Goal: Transaction & Acquisition: Purchase product/service

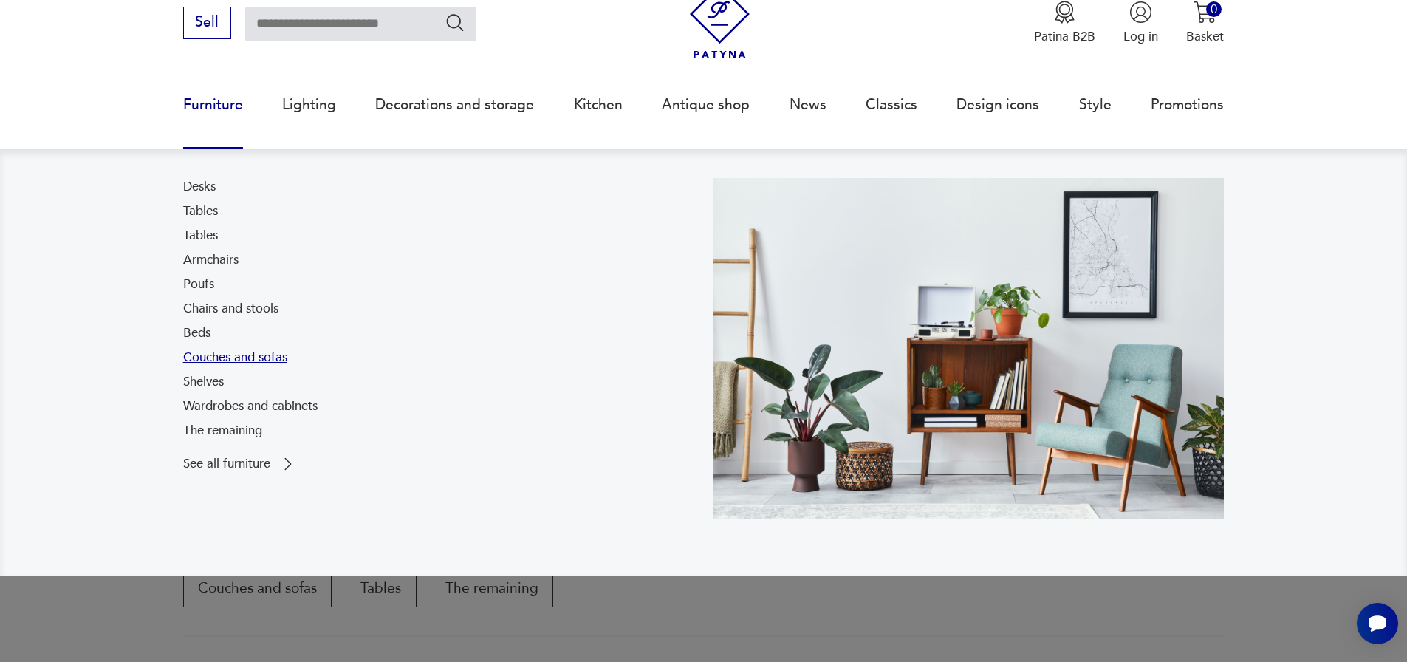
click at [258, 361] on font "Couches and sofas" at bounding box center [235, 357] width 104 height 17
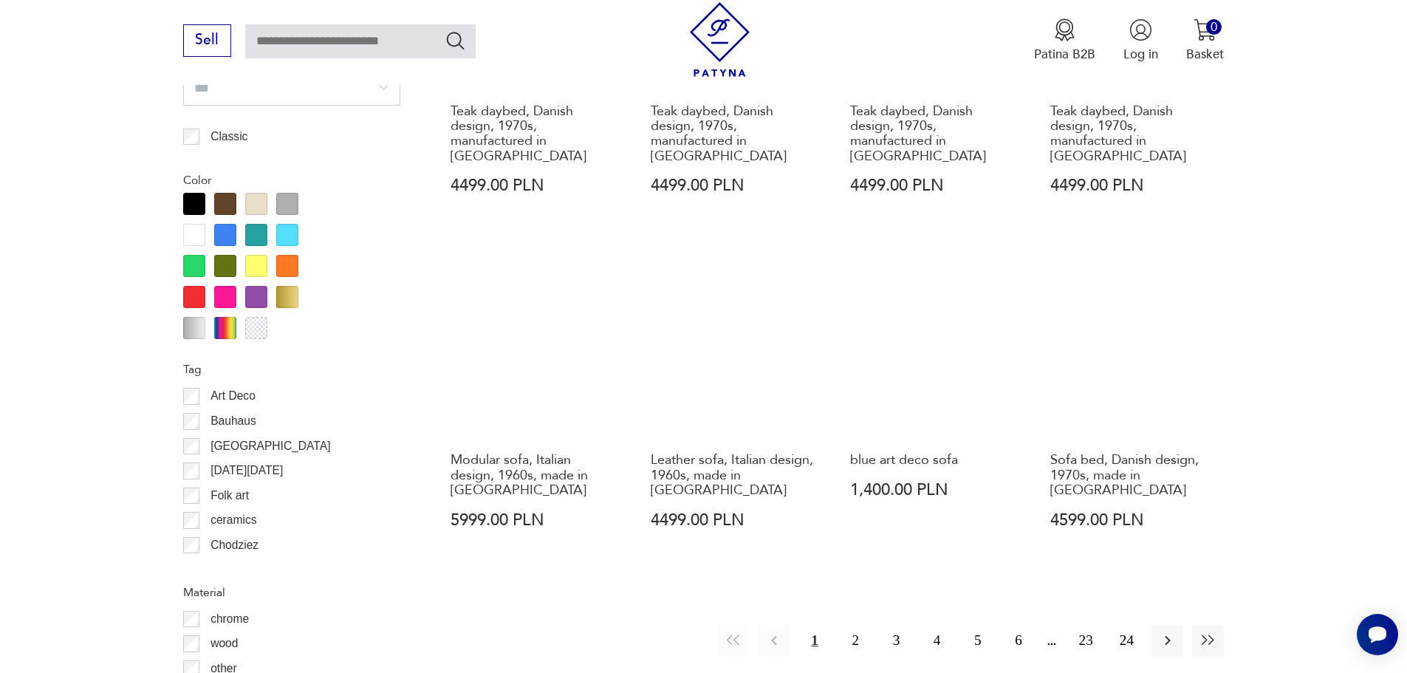
scroll to position [1599, 0]
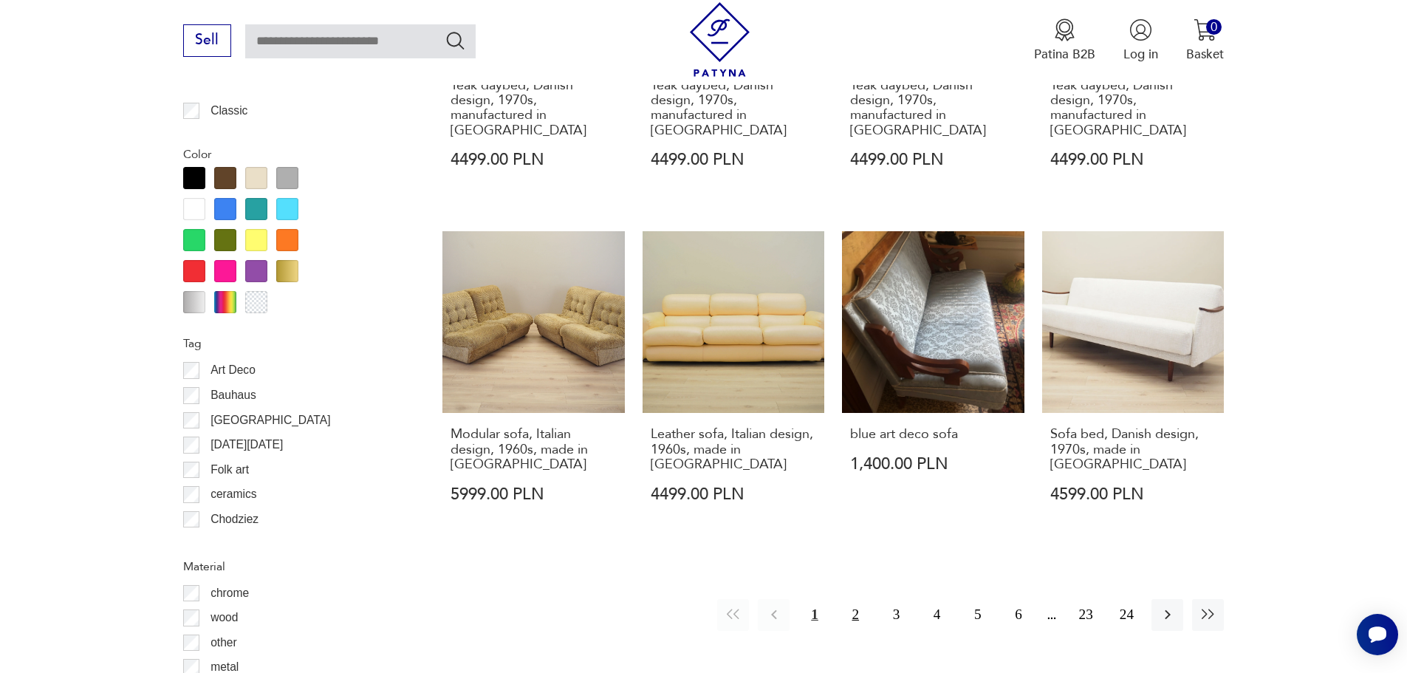
click at [858, 606] on font "2" at bounding box center [854, 614] width 7 height 16
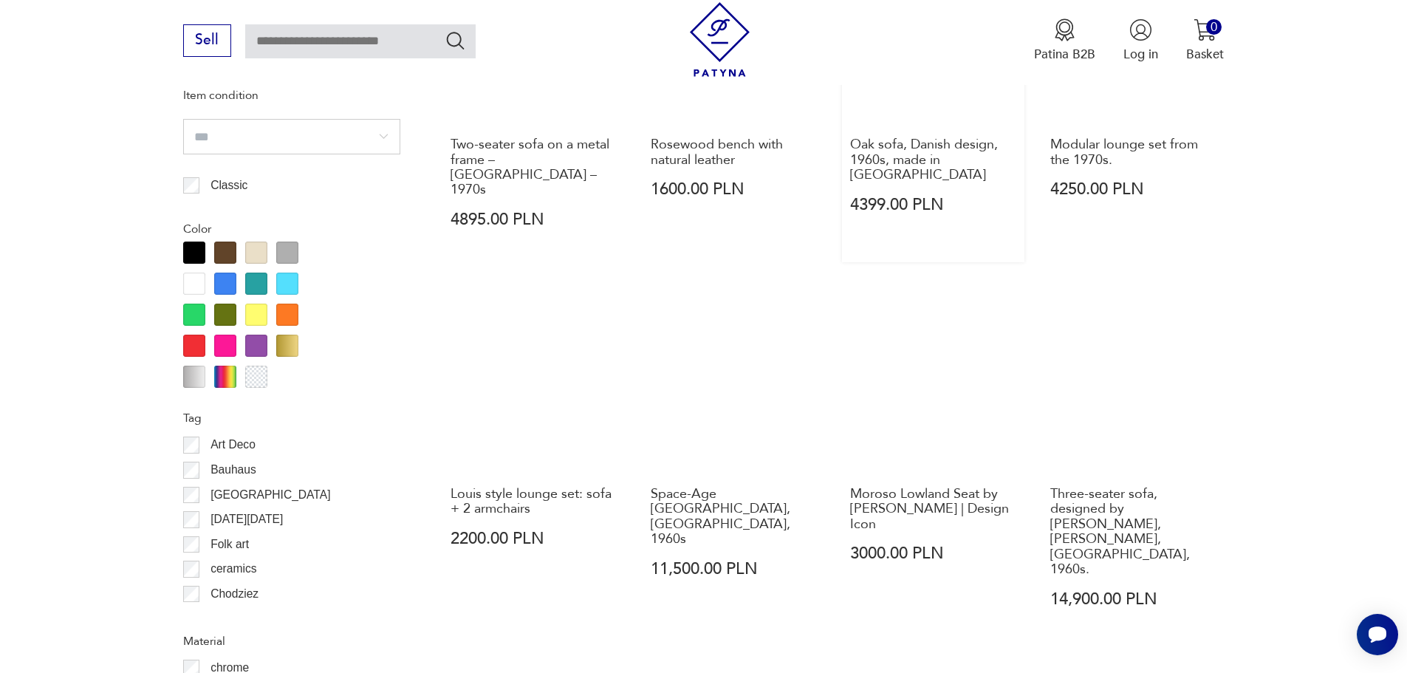
scroll to position [1526, 0]
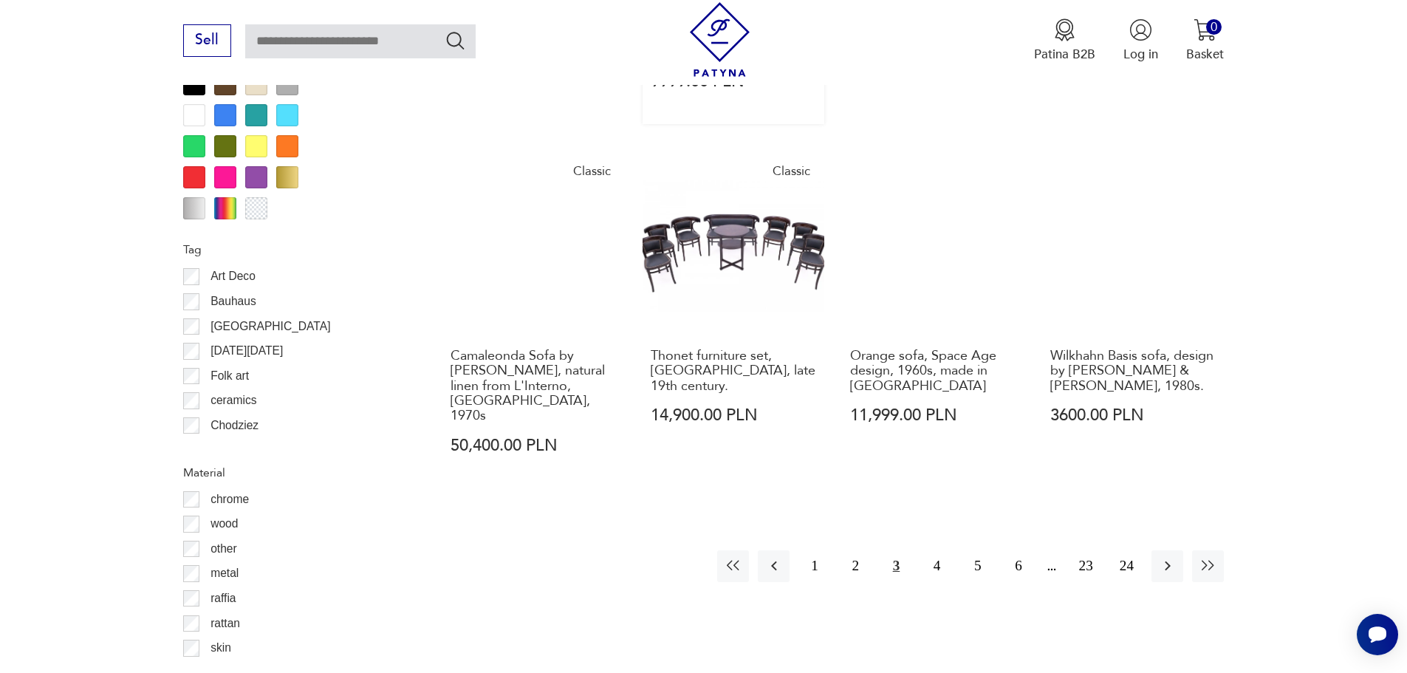
scroll to position [1747, 0]
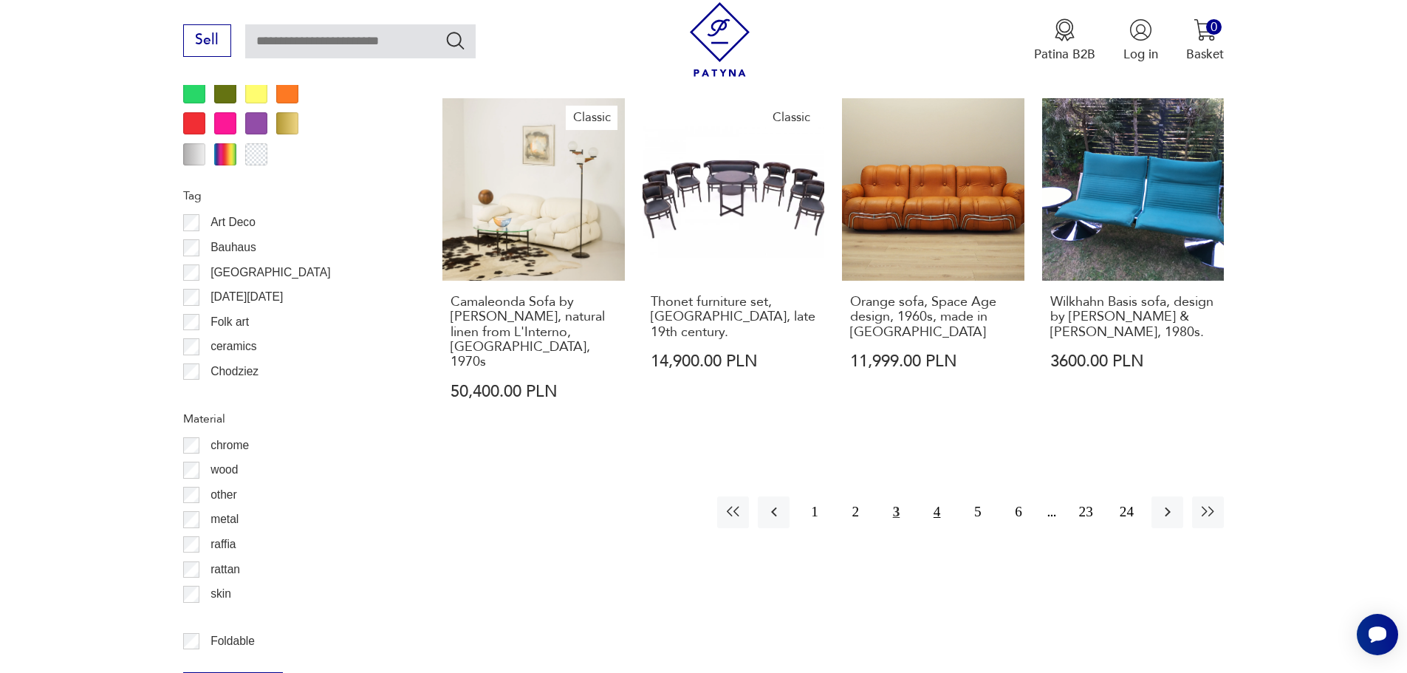
click at [934, 504] on font "4" at bounding box center [936, 512] width 7 height 16
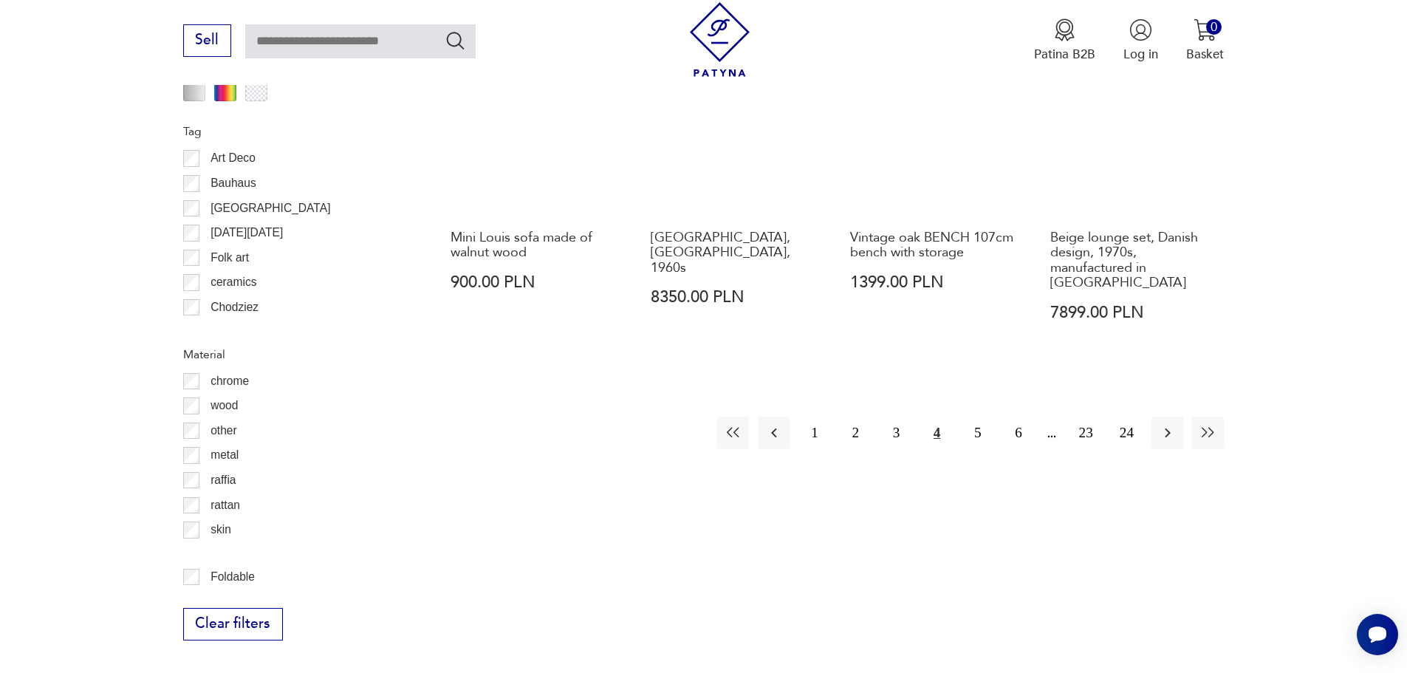
scroll to position [1821, 0]
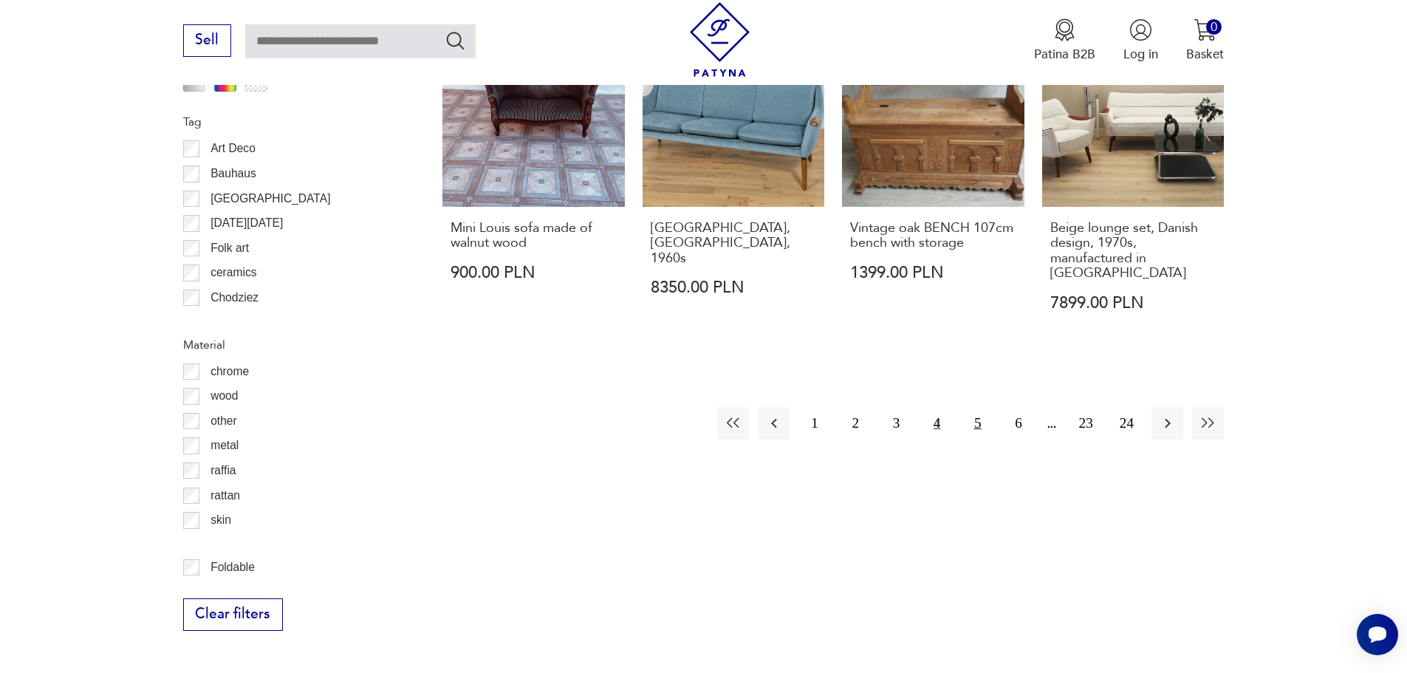
click at [980, 415] on font "5" at bounding box center [977, 423] width 7 height 16
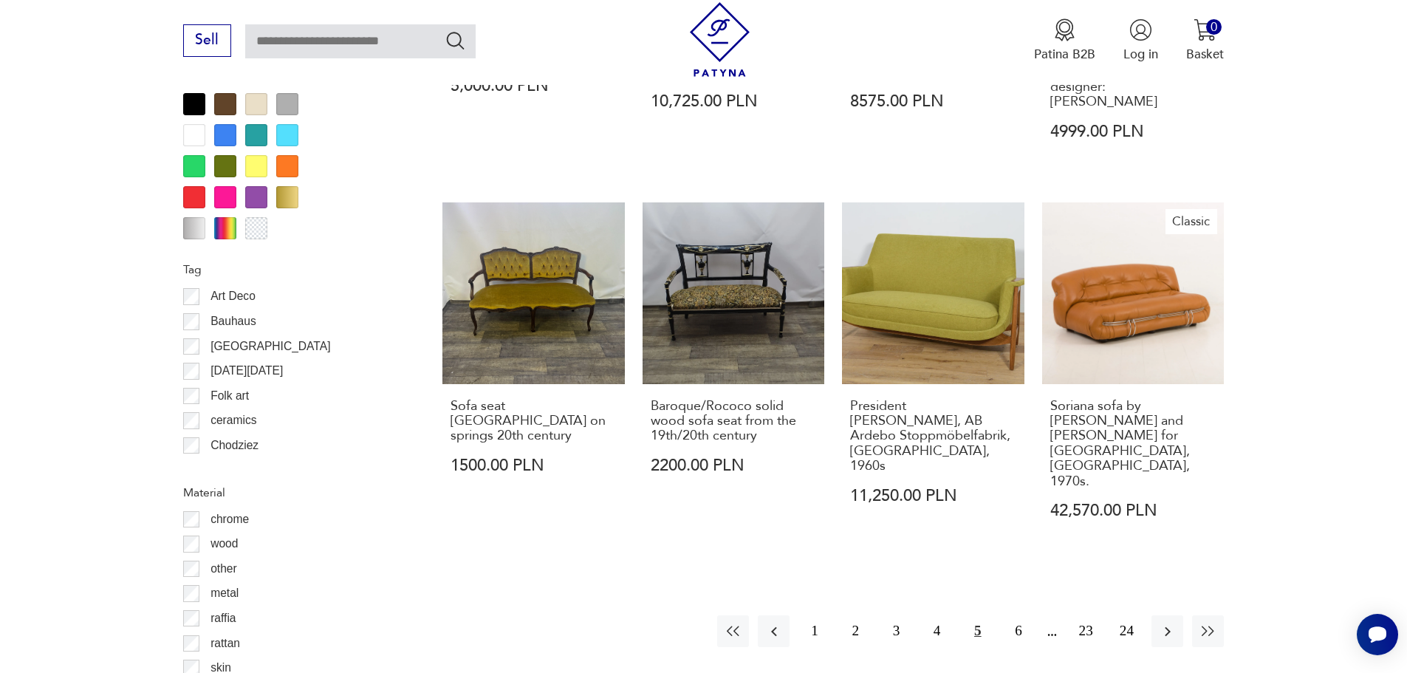
click at [238, 294] on font "Art Deco" at bounding box center [232, 295] width 45 height 13
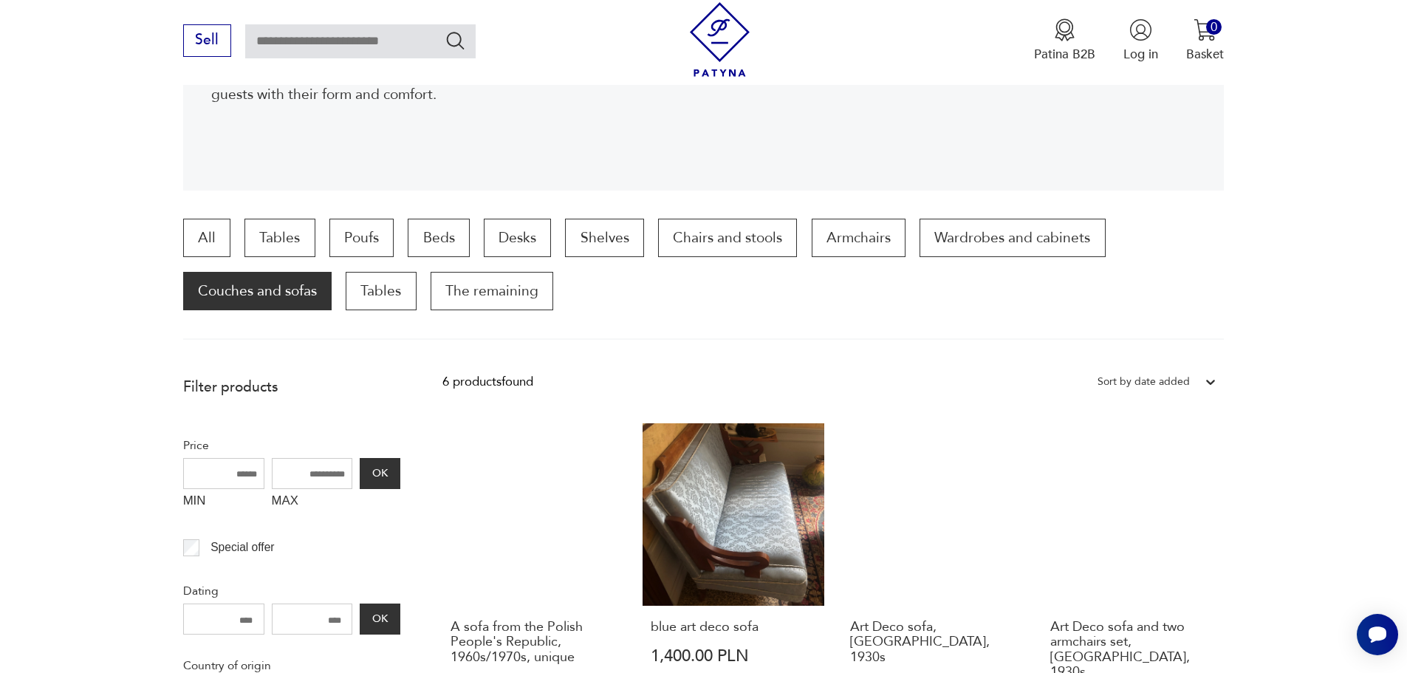
scroll to position [344, 0]
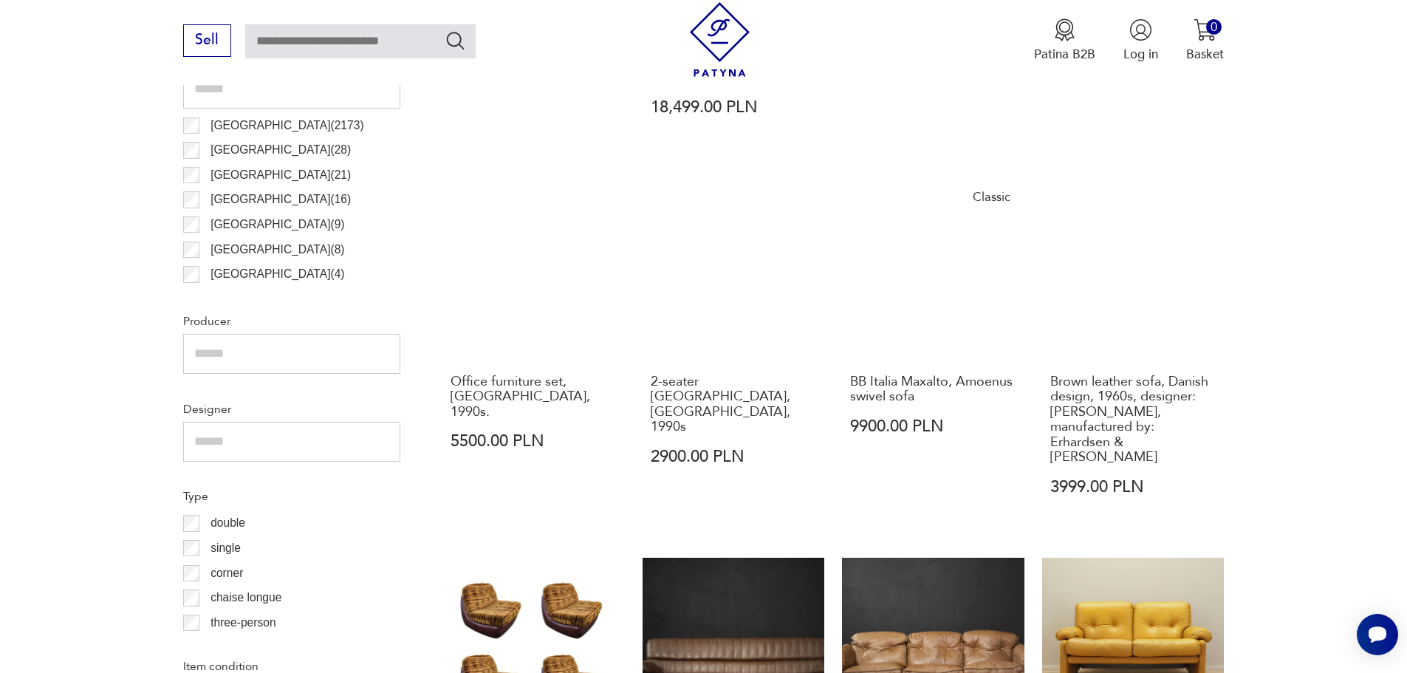
scroll to position [935, 0]
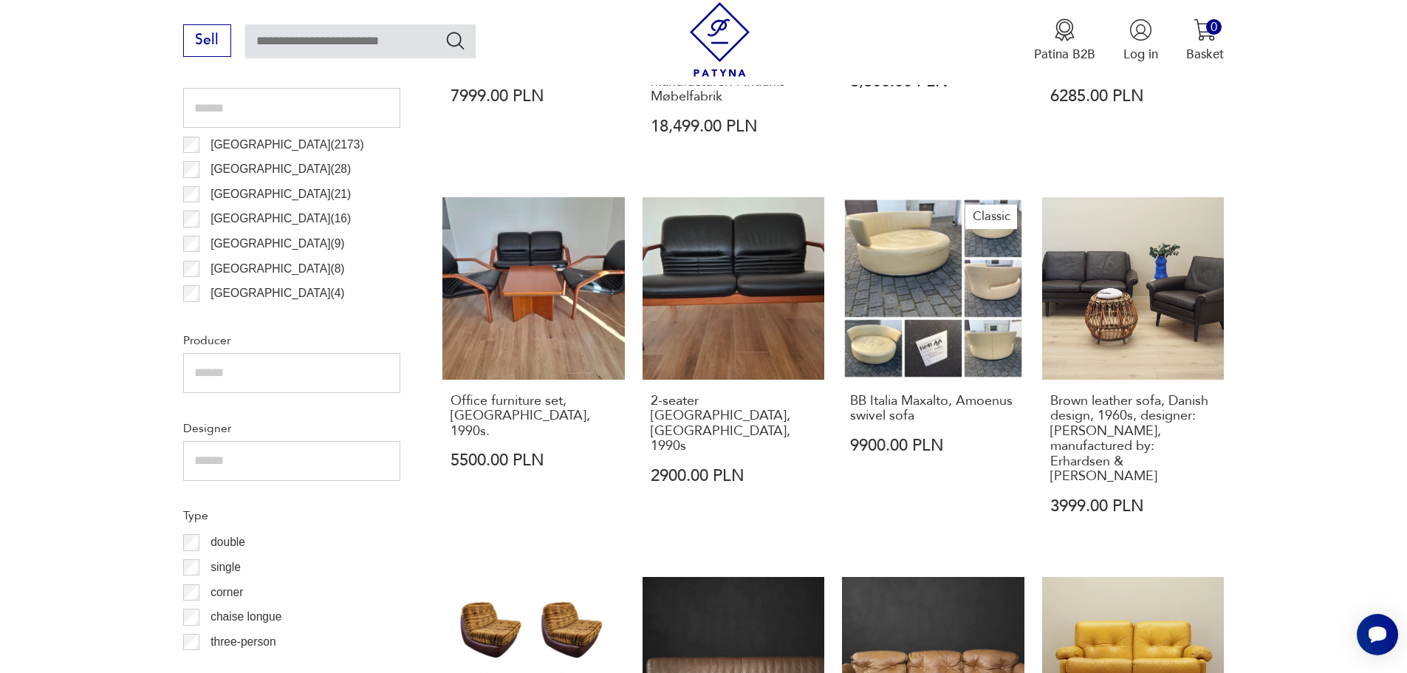
click at [225, 169] on font "[GEOGRAPHIC_DATA]" at bounding box center [270, 168] width 120 height 13
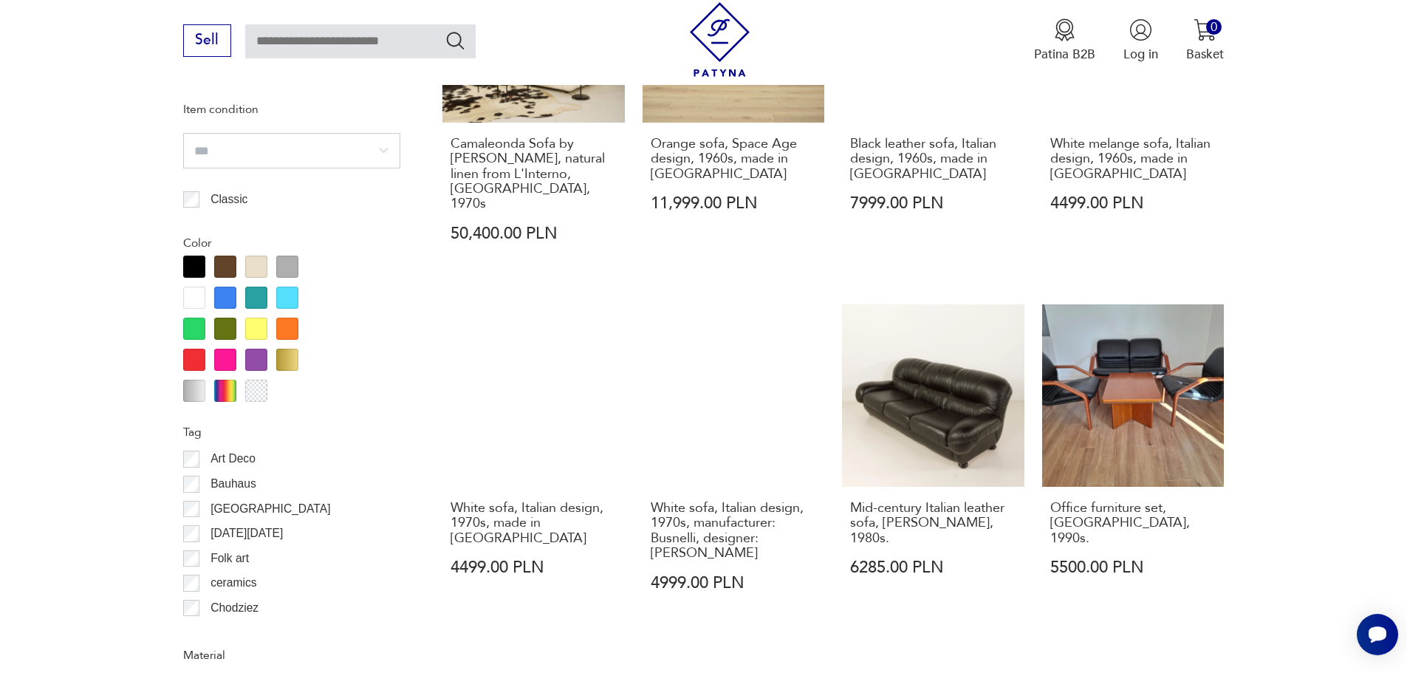
scroll to position [1526, 0]
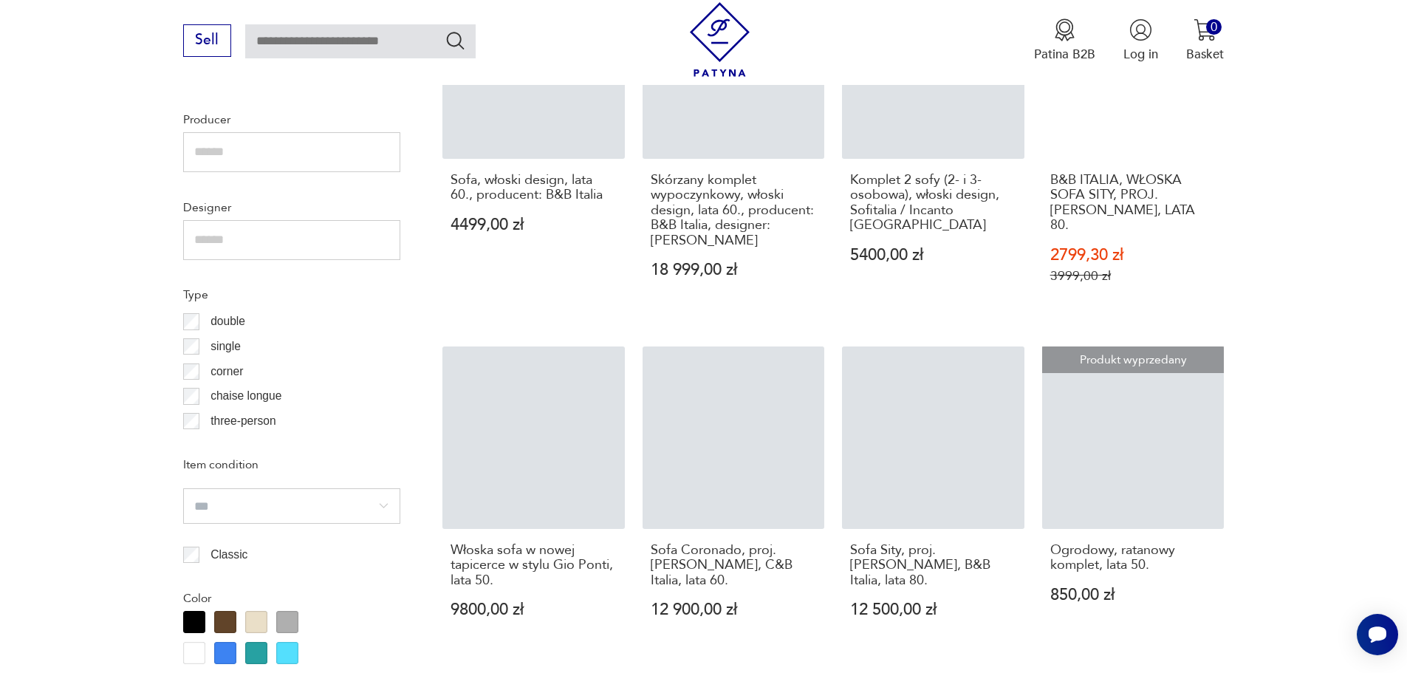
scroll to position [640, 0]
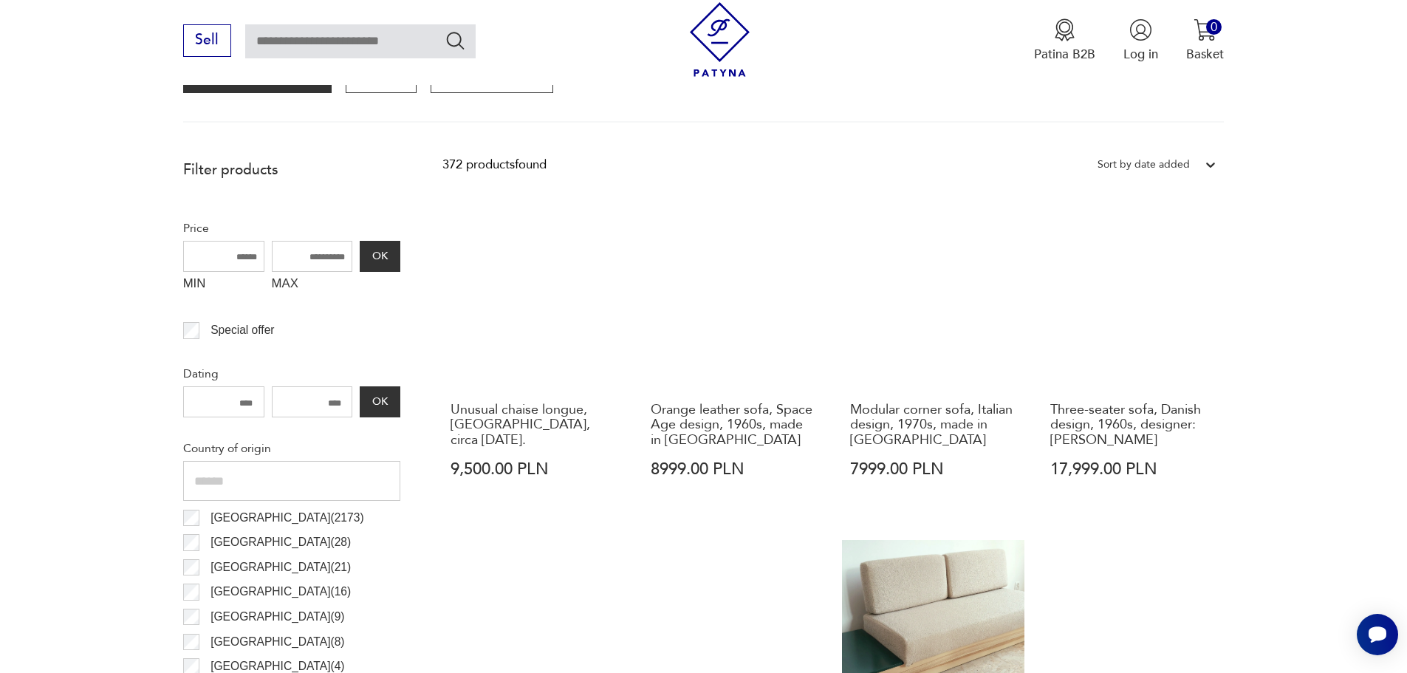
scroll to position [640, 0]
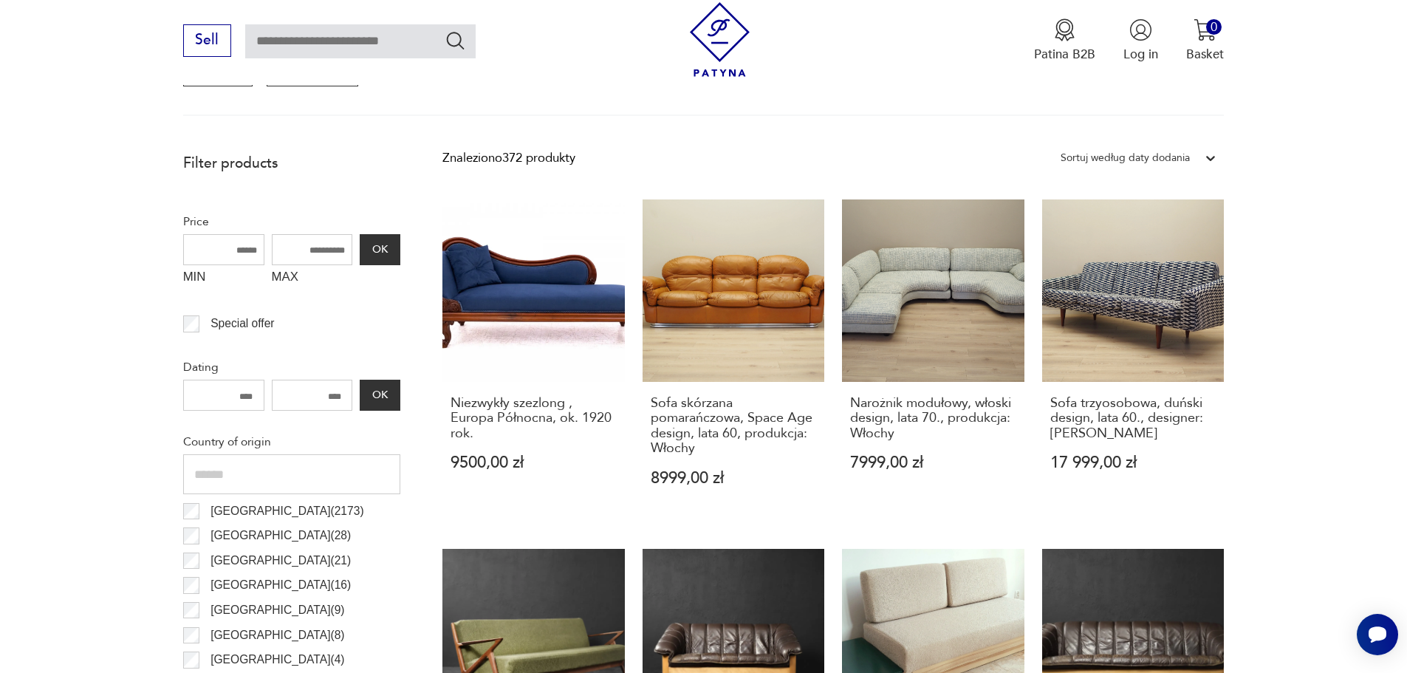
scroll to position [861, 0]
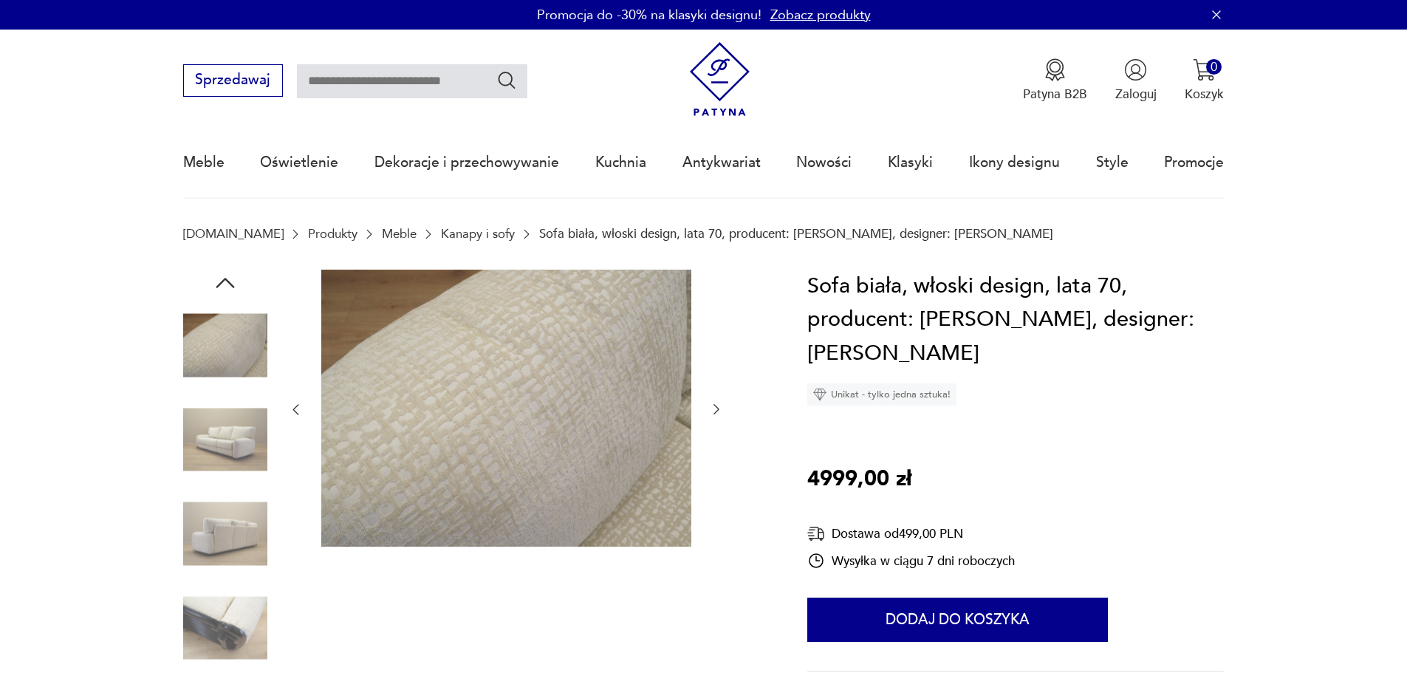
click at [224, 603] on img at bounding box center [225, 628] width 84 height 84
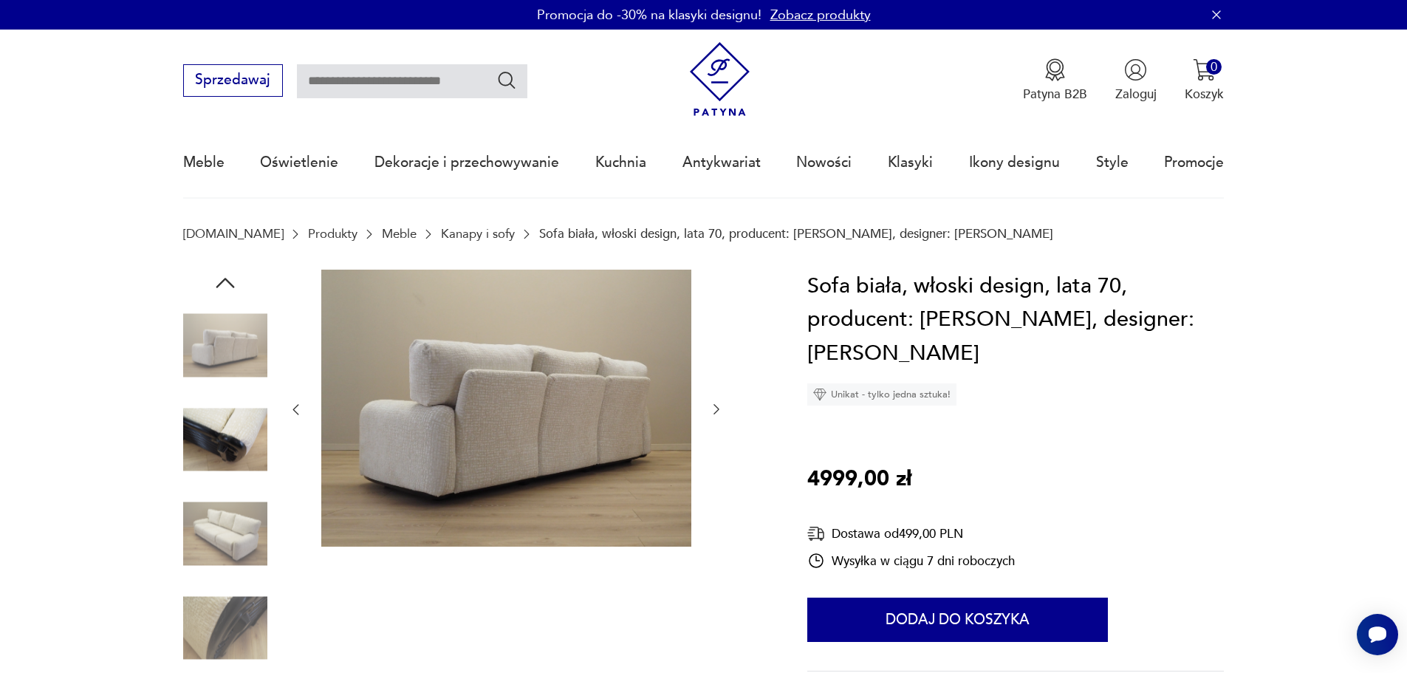
click at [216, 337] on img at bounding box center [225, 346] width 84 height 84
